Goal: Browse casually

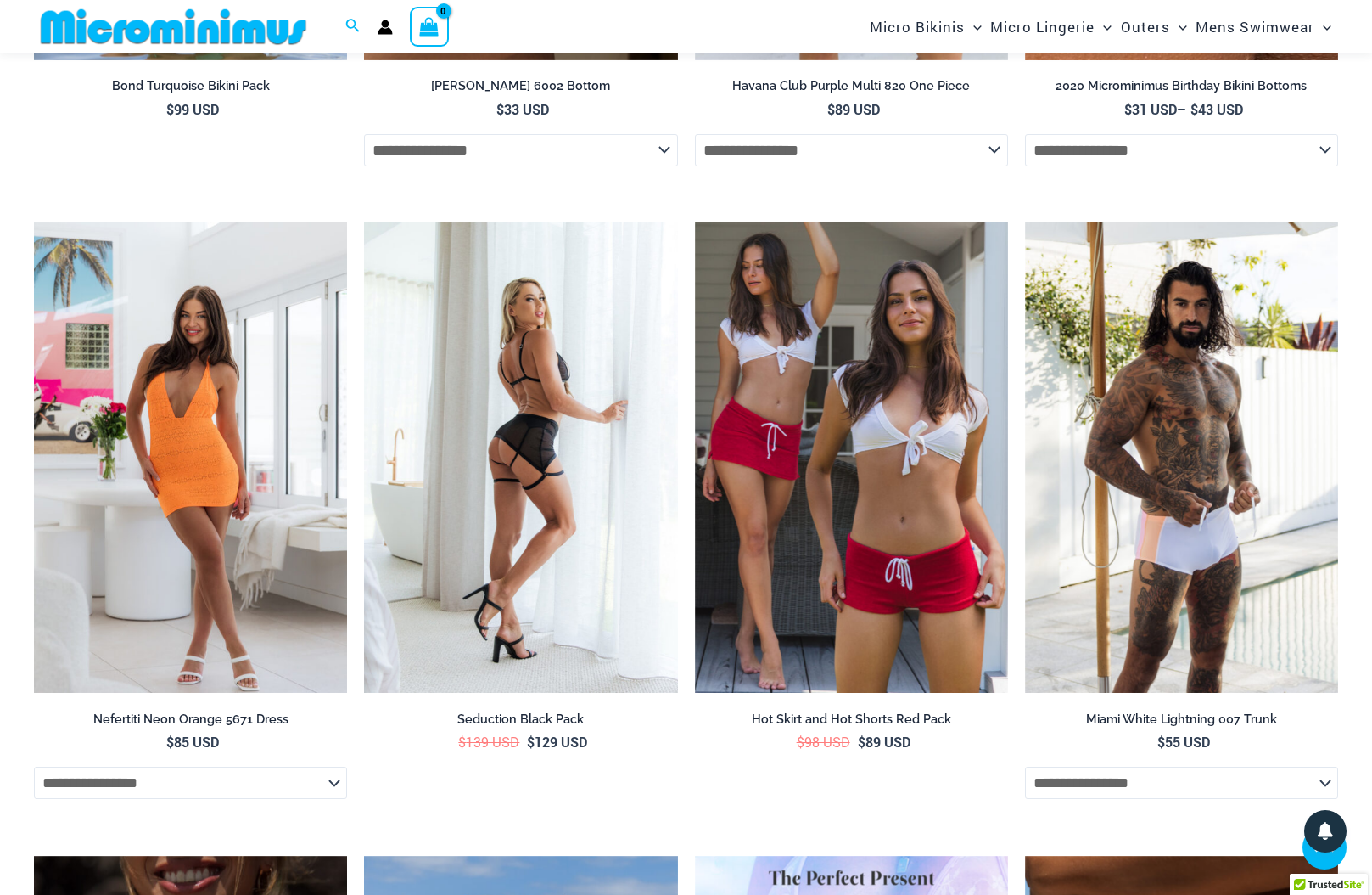
scroll to position [4511, 0]
click at [483, 541] on img at bounding box center [521, 457] width 313 height 470
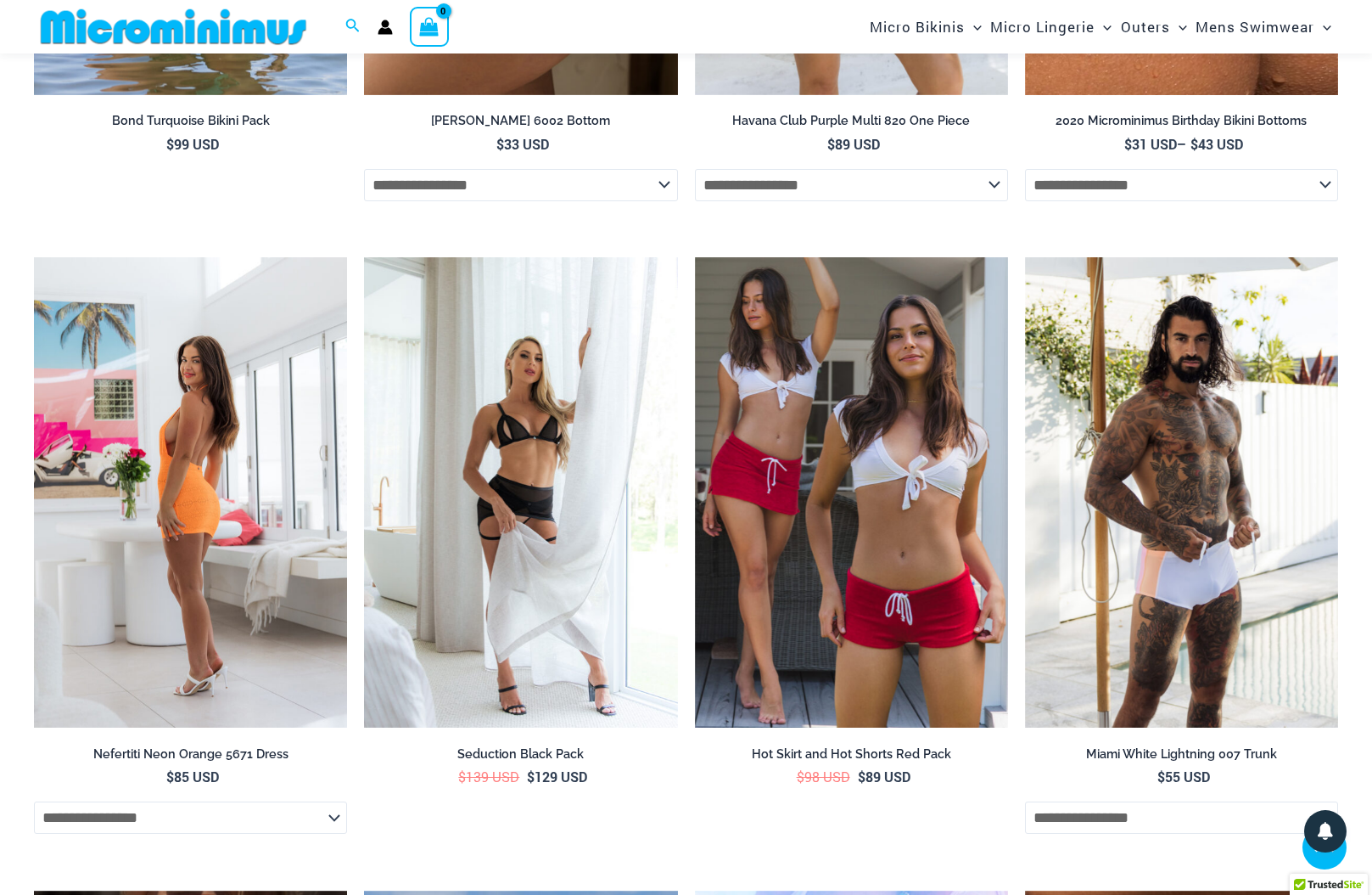
click at [260, 511] on img at bounding box center [191, 492] width 313 height 470
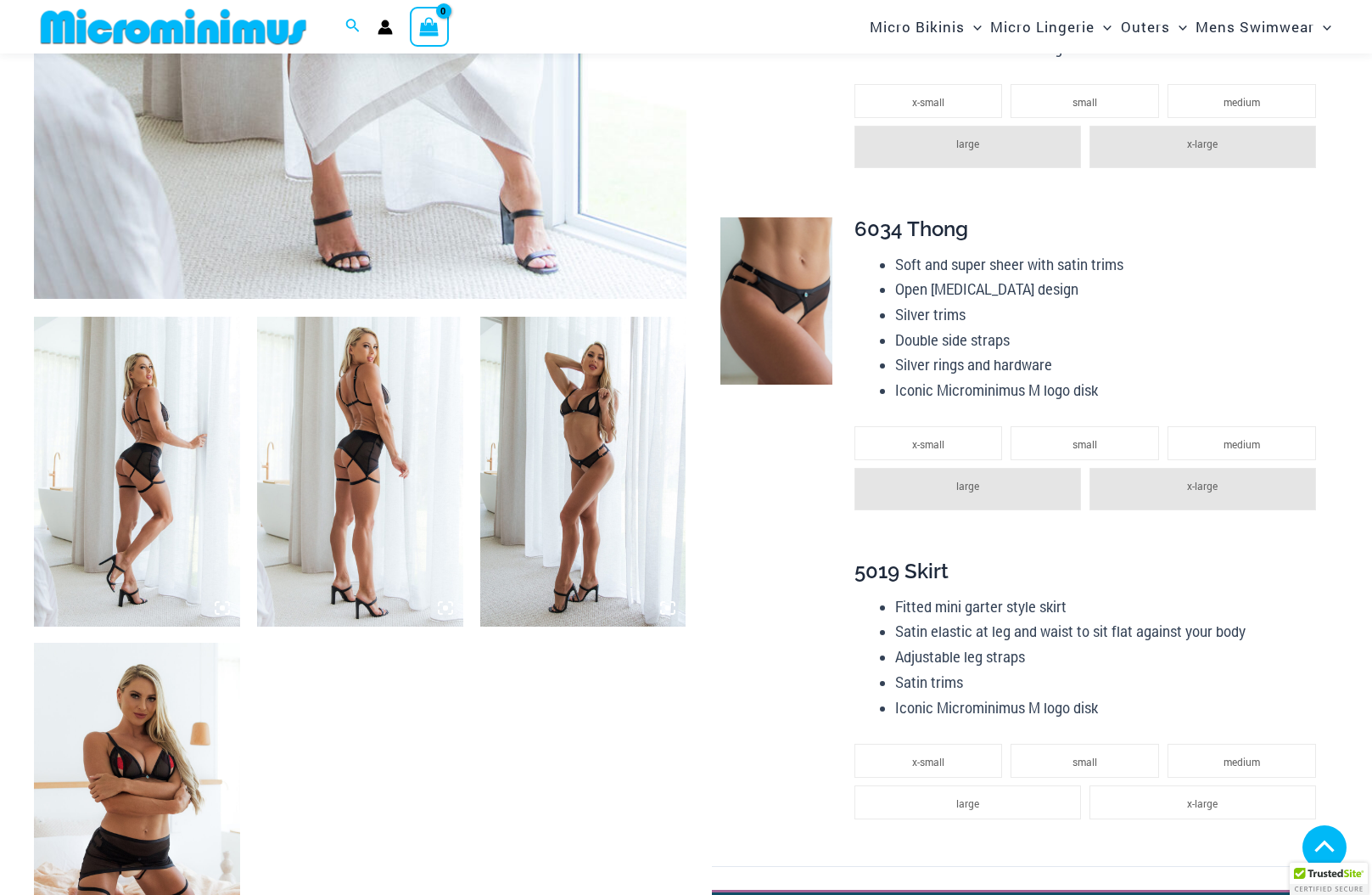
scroll to position [1116, 0]
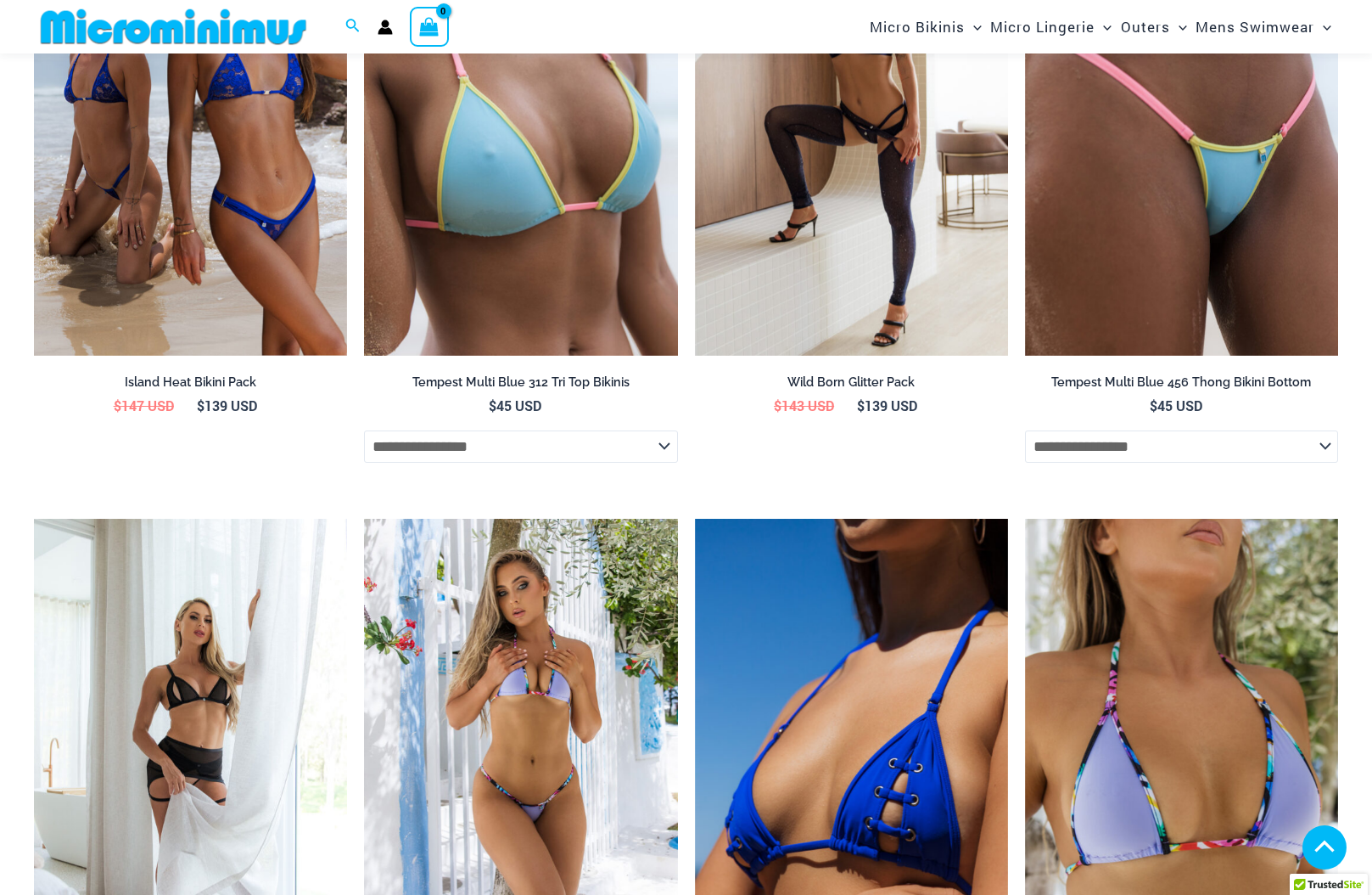
scroll to position [2248, 0]
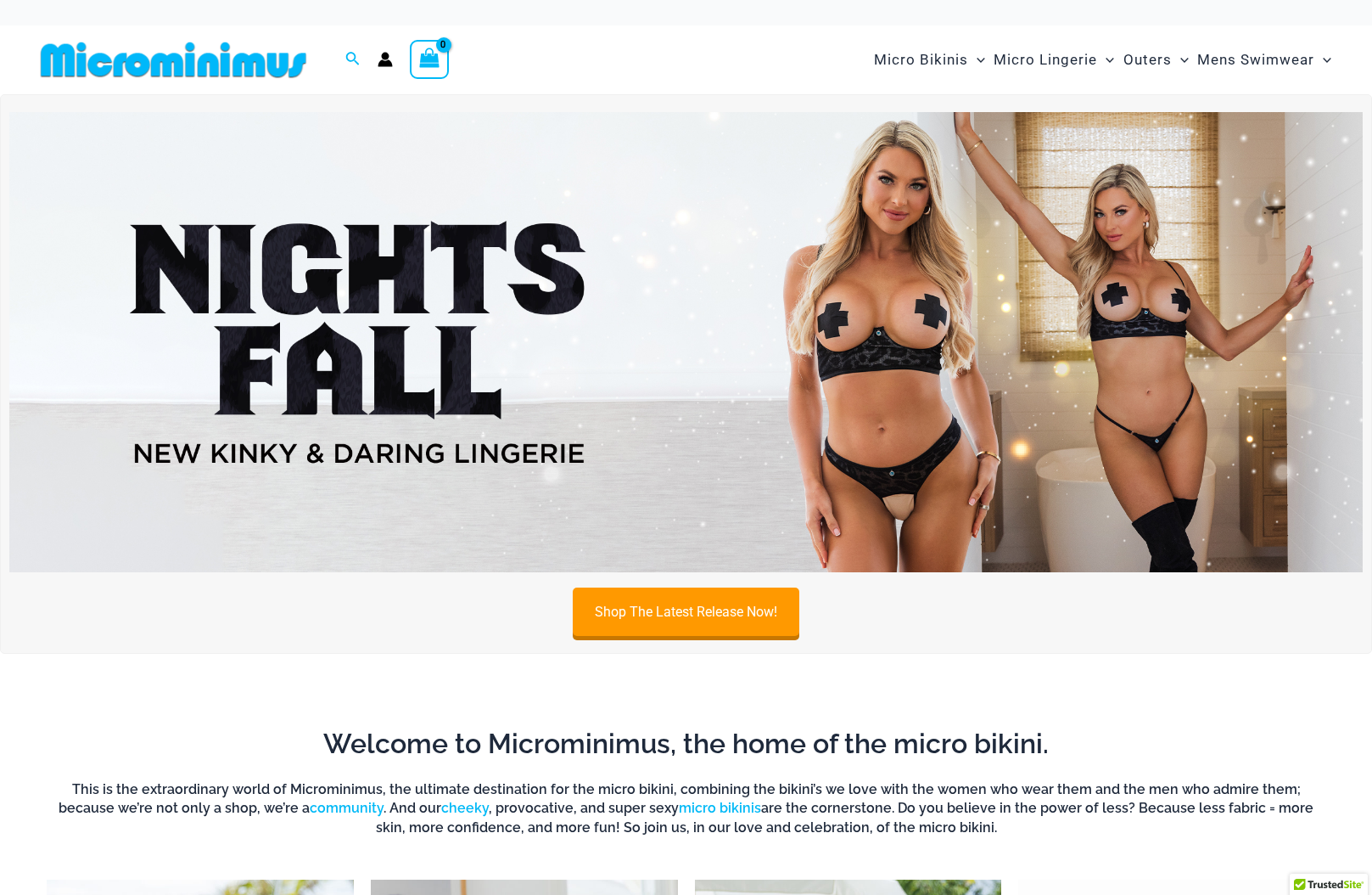
click at [200, 61] on img at bounding box center [173, 60] width 279 height 38
